Goal: Navigation & Orientation: Find specific page/section

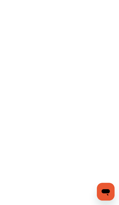
scroll to position [32, 0]
click at [93, 121] on flt-semantics-placeholder "Enable accessibility" at bounding box center [59, 102] width 119 height 205
